Goal: Task Accomplishment & Management: Manage account settings

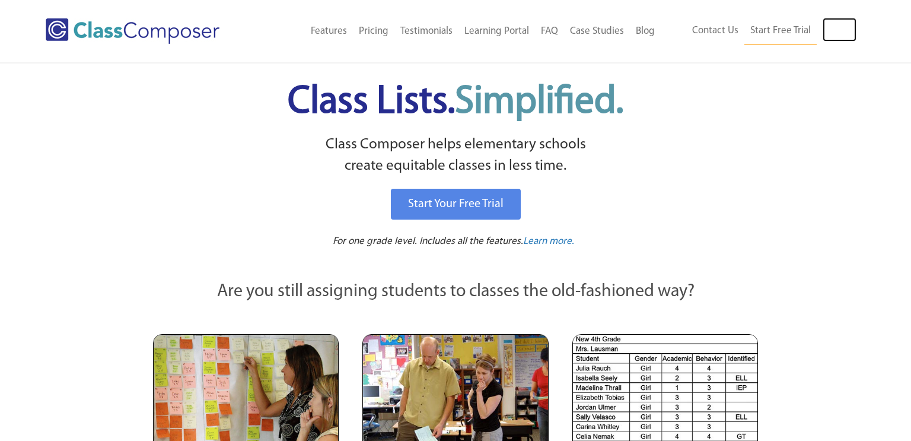
click at [836, 24] on link "Log In" at bounding box center [840, 30] width 34 height 24
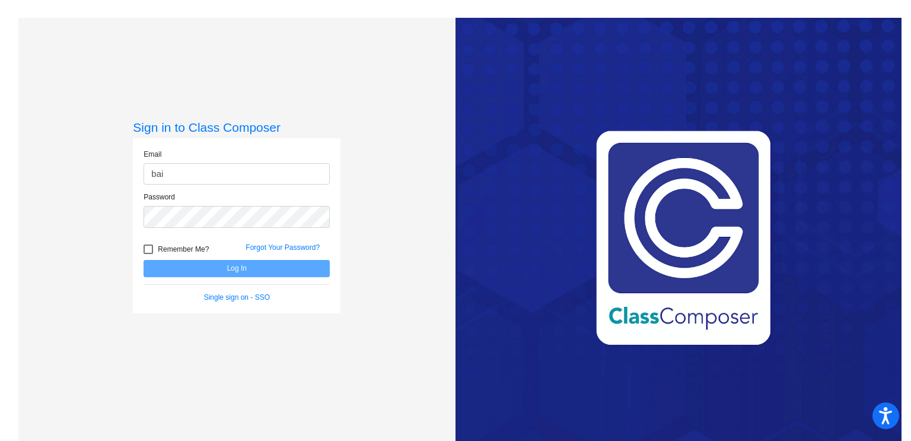
type input "[PERSON_NAME][EMAIL_ADDRESS][PERSON_NAME][DOMAIN_NAME]"
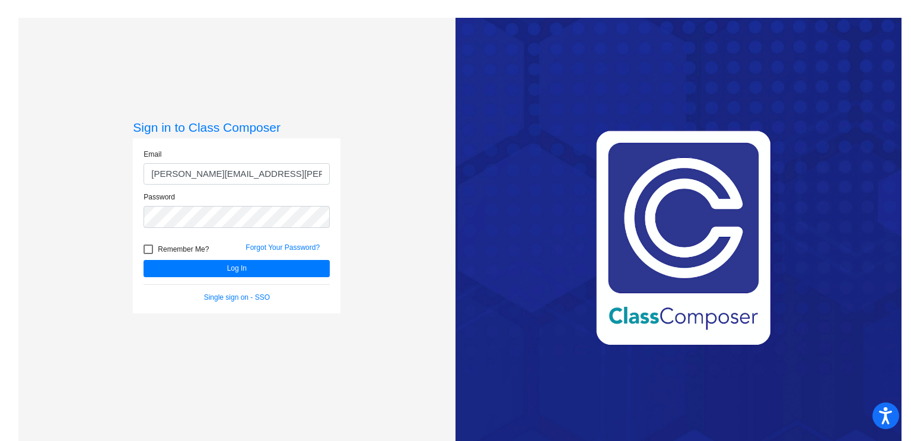
click at [201, 245] on span "Remember Me?" at bounding box center [183, 249] width 51 height 14
click at [148, 254] on input "Remember Me?" at bounding box center [148, 254] width 1 height 1
checkbox input "true"
click at [204, 263] on button "Log In" at bounding box center [237, 268] width 186 height 17
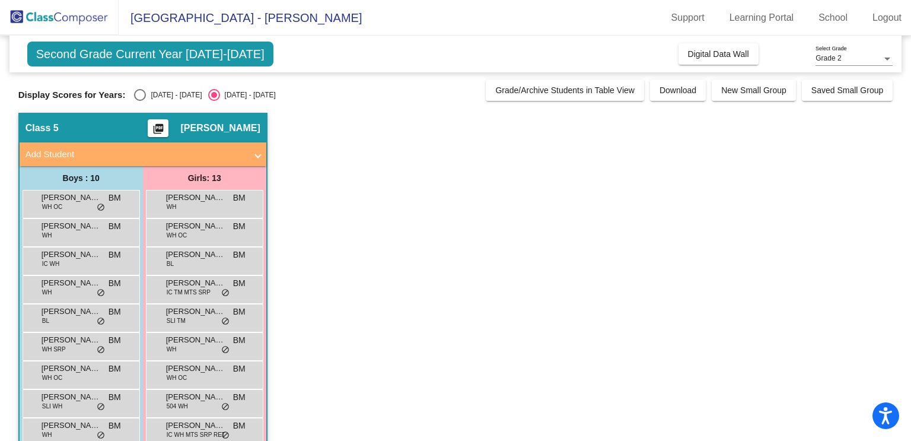
click at [162, 53] on span "Second Grade Current Year 2025-2026" at bounding box center [150, 54] width 246 height 25
click at [365, 94] on div "Display Scores for Years: 2024 - 2025 2025 - 2026" at bounding box center [249, 95] width 462 height 12
click at [526, 97] on button "Grade/Archive Students in Table View" at bounding box center [565, 89] width 158 height 21
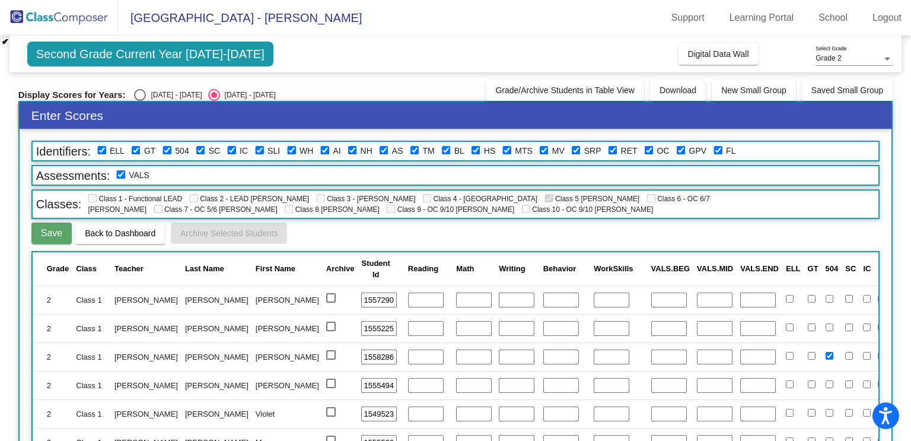
click at [545, 197] on span "Class 5 Bailey" at bounding box center [592, 199] width 95 height 8
click at [239, 93] on div "2025 - 2026" at bounding box center [248, 95] width 56 height 11
click at [214, 101] on input "2025 - 2026" at bounding box center [214, 101] width 1 height 1
click at [220, 47] on span "Second Grade Current Year 2025-2026" at bounding box center [150, 54] width 246 height 25
click at [605, 83] on button "Grade/Archive Students in Table View" at bounding box center [565, 89] width 158 height 21
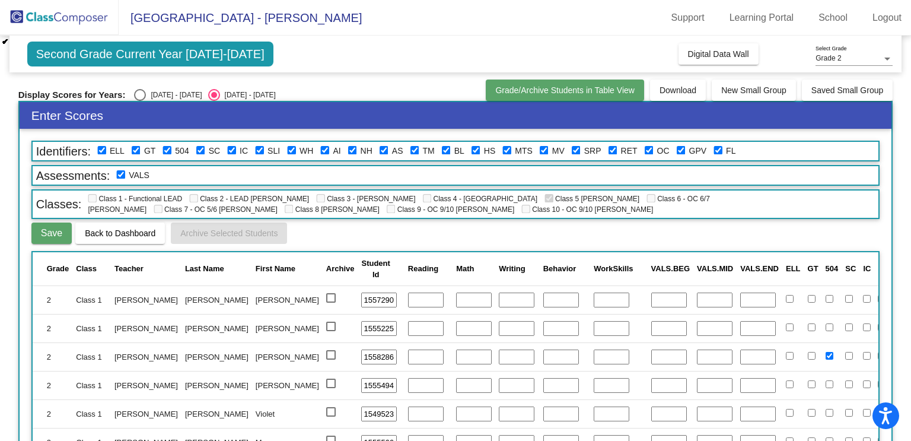
click at [537, 90] on span "Grade/Archive Students in Table View" at bounding box center [564, 89] width 139 height 9
click at [527, 91] on span "Grade/Archive Students in Table View" at bounding box center [564, 89] width 139 height 9
click at [30, 20] on img at bounding box center [59, 17] width 119 height 35
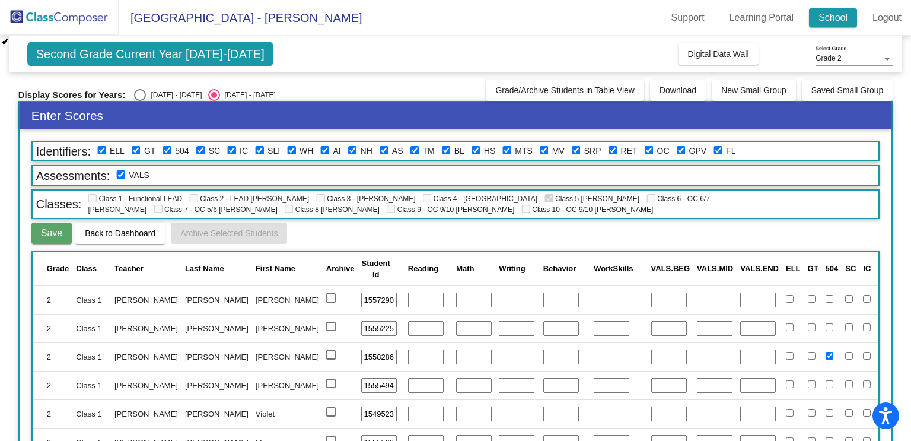
click at [831, 12] on link "School" at bounding box center [833, 17] width 48 height 19
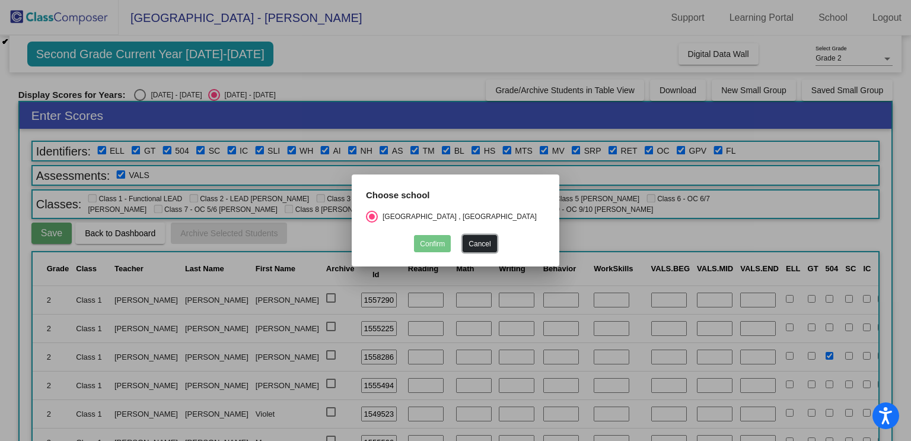
click at [484, 243] on button "Cancel" at bounding box center [480, 243] width 34 height 17
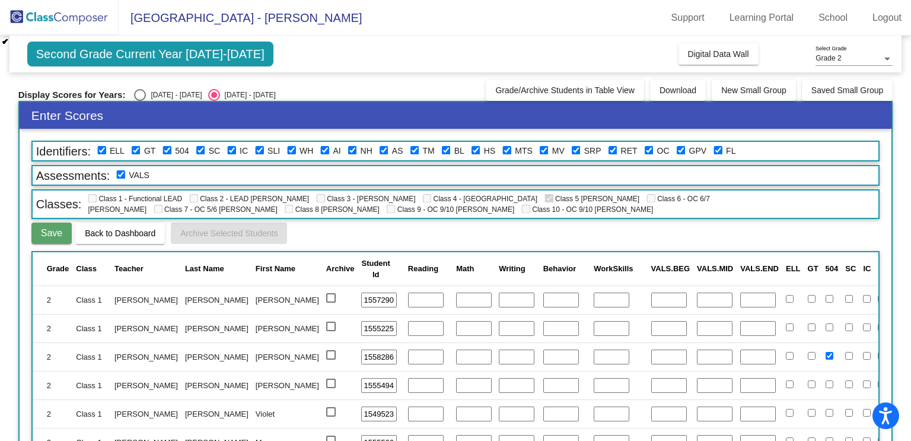
click at [118, 234] on span "Back to Dashboard" at bounding box center [120, 232] width 71 height 9
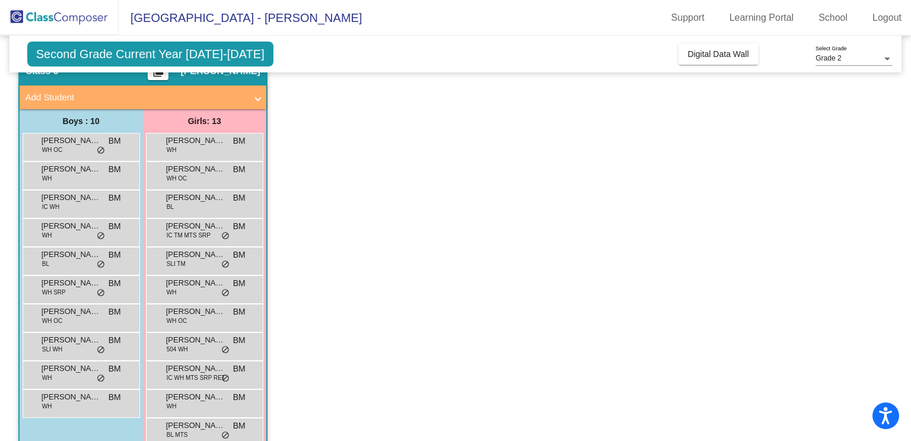
scroll to position [60, 0]
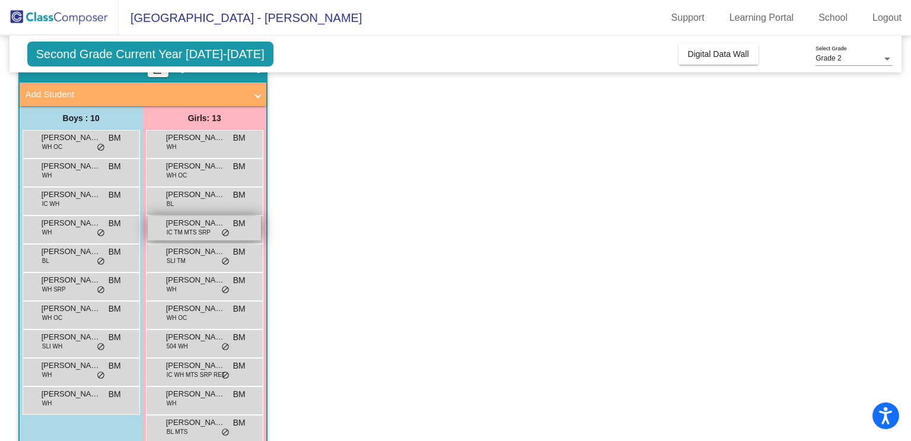
click at [199, 233] on span "IC TM MTS SRP" at bounding box center [189, 232] width 44 height 9
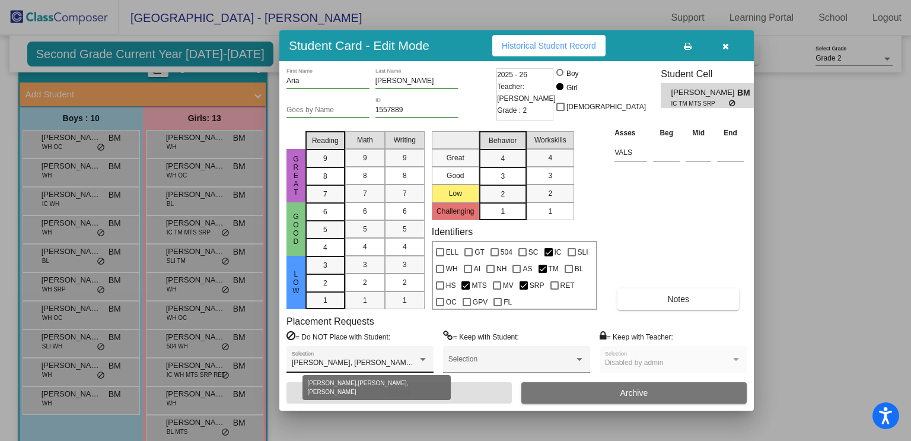
click at [424, 360] on div at bounding box center [423, 359] width 11 height 8
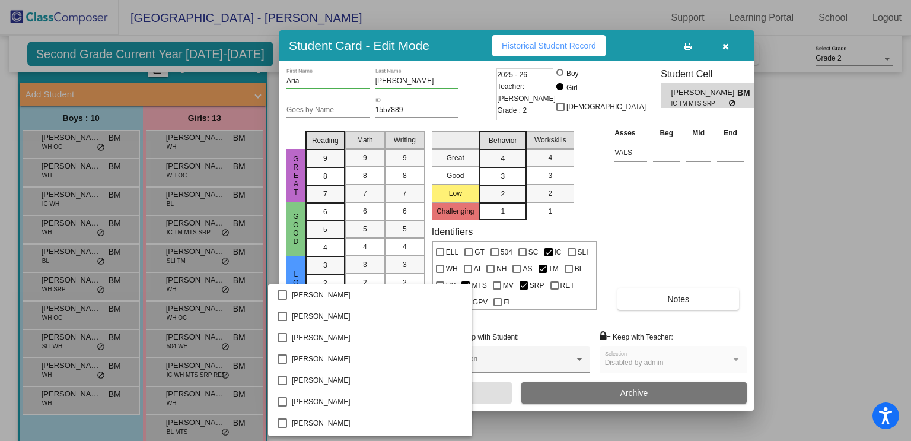
scroll to position [2816, 0]
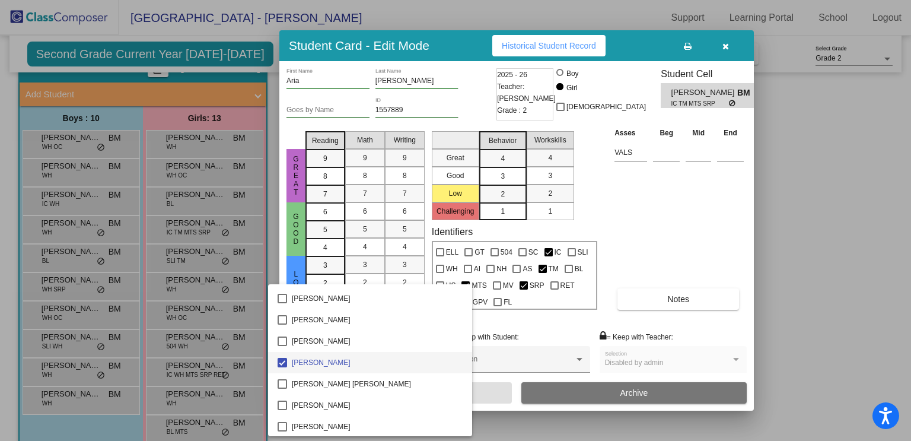
click at [524, 323] on div at bounding box center [455, 220] width 911 height 441
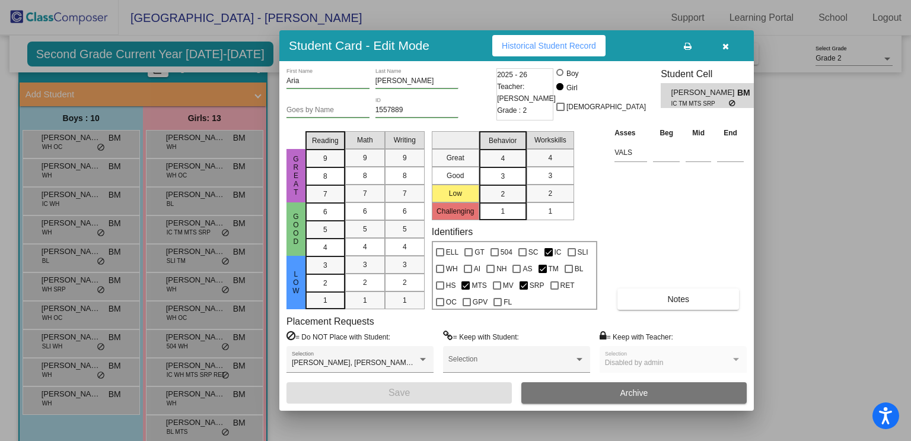
click at [641, 360] on span "Disabled by admin" at bounding box center [634, 362] width 59 height 8
click at [638, 346] on div "Disabled by admin Selection" at bounding box center [673, 359] width 147 height 27
click at [509, 53] on button "Historical Student Record" at bounding box center [548, 45] width 113 height 21
click at [731, 44] on button "button" at bounding box center [726, 45] width 38 height 21
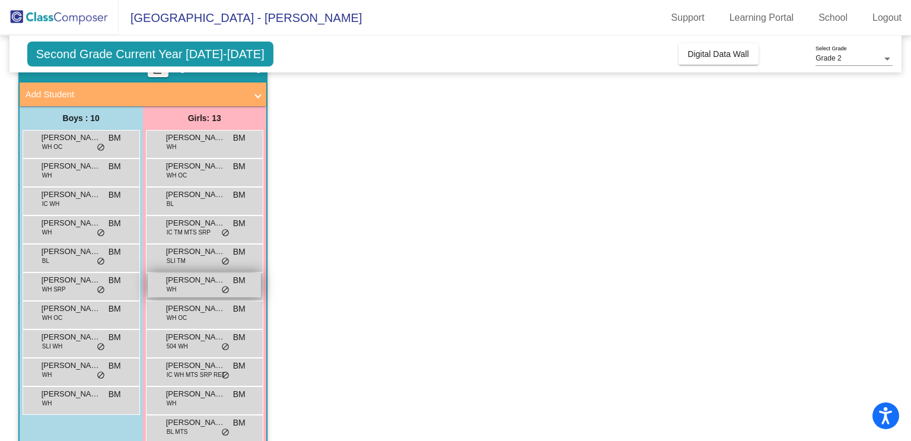
click at [167, 293] on div "Callie Gallagher-Welbes WH BM lock do_not_disturb_alt" at bounding box center [204, 285] width 113 height 24
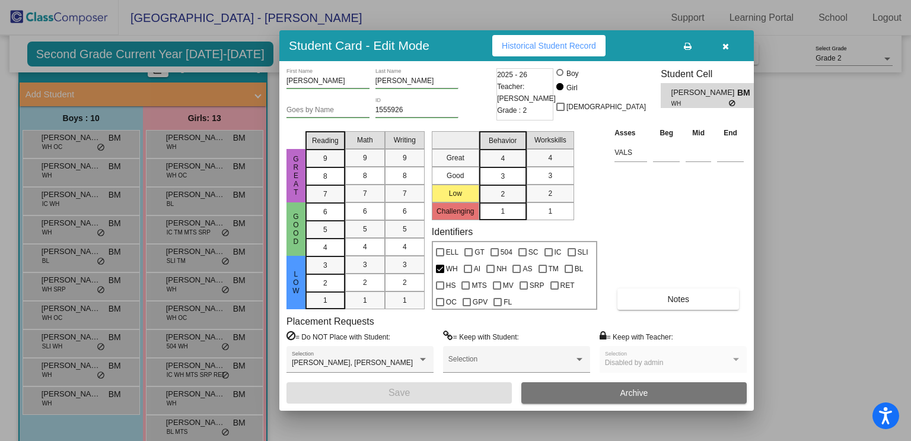
click at [724, 53] on button "button" at bounding box center [726, 45] width 38 height 21
